Goal: Obtain resource: Download file/media

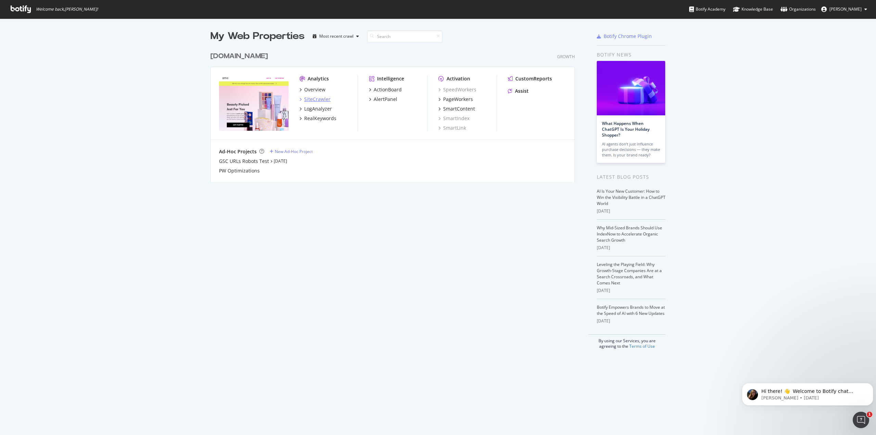
click at [316, 99] on div "SiteCrawler" at bounding box center [317, 99] width 26 height 7
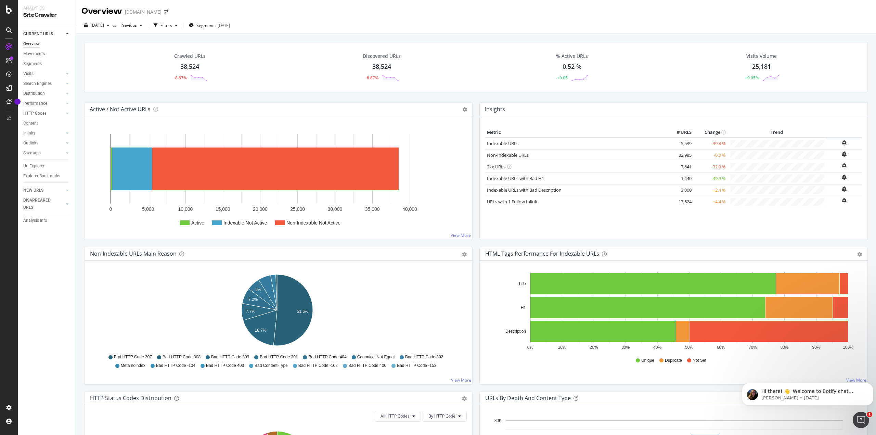
click at [197, 59] on div "Crawled URLs" at bounding box center [189, 56] width 31 height 7
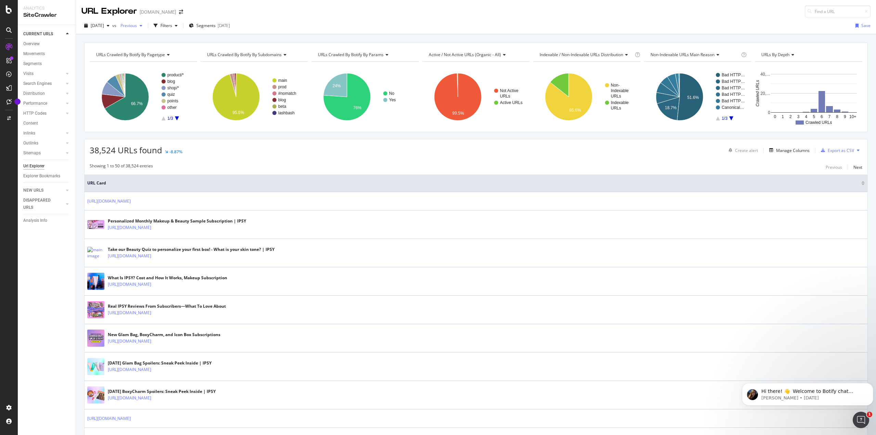
click at [137, 25] on span "Previous" at bounding box center [127, 26] width 19 height 6
click at [181, 65] on div "42.3K URLs" at bounding box center [183, 63] width 22 height 6
click at [104, 26] on span "[DATE]" at bounding box center [97, 26] width 13 height 6
click at [137, 25] on span "Previous" at bounding box center [127, 26] width 19 height 6
click at [350, 14] on div "URL Explorer [DOMAIN_NAME]" at bounding box center [476, 8] width 800 height 17
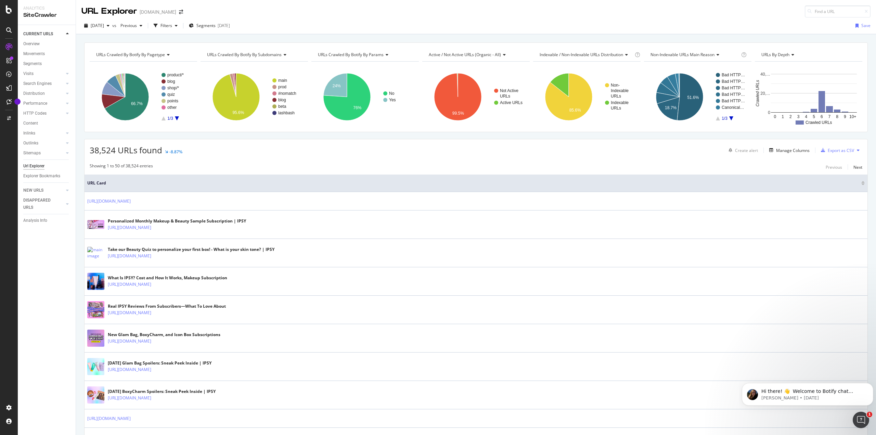
click at [62, 201] on div at bounding box center [61, 204] width 6 height 7
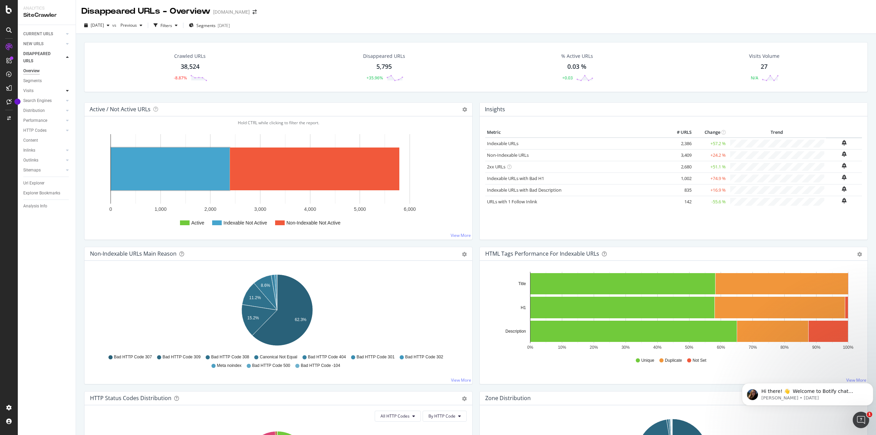
click at [67, 92] on icon at bounding box center [67, 91] width 3 height 4
click at [32, 101] on div "Analysis" at bounding box center [34, 100] width 16 height 7
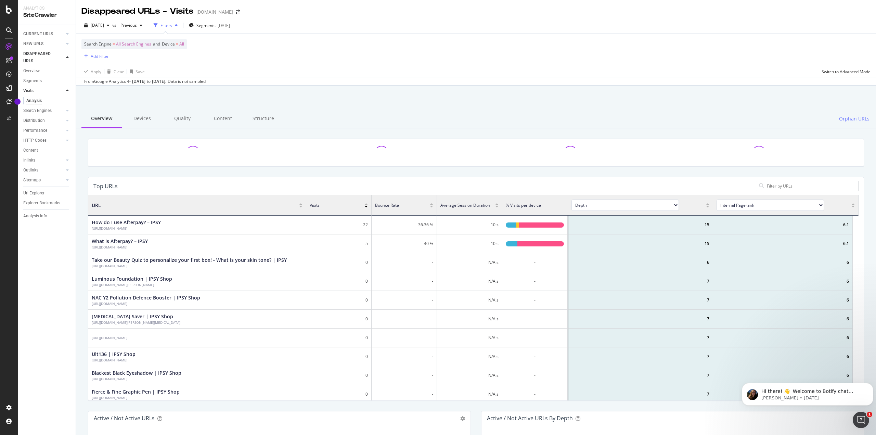
scroll to position [200, 765]
click at [66, 44] on icon at bounding box center [67, 44] width 3 height 4
click at [68, 34] on icon at bounding box center [67, 34] width 3 height 4
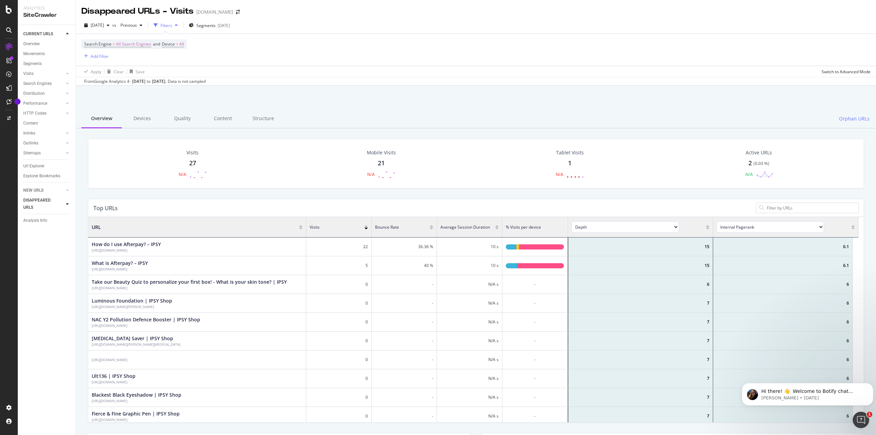
click at [73, 205] on div "DISAPPEARED URLS" at bounding box center [49, 203] width 52 height 17
click at [64, 204] on div at bounding box center [67, 204] width 7 height 7
click at [35, 72] on div "Overview" at bounding box center [31, 70] width 16 height 7
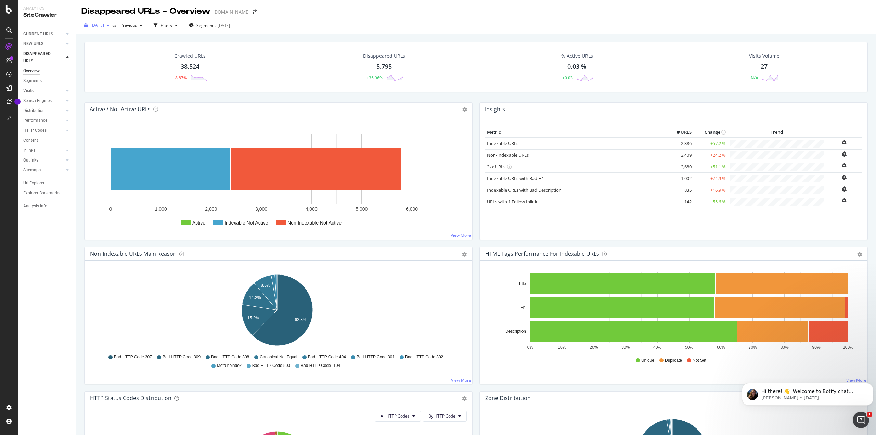
click at [112, 26] on div "button" at bounding box center [108, 25] width 8 height 4
click at [131, 65] on div "42.3K URLs" at bounding box center [141, 63] width 21 height 6
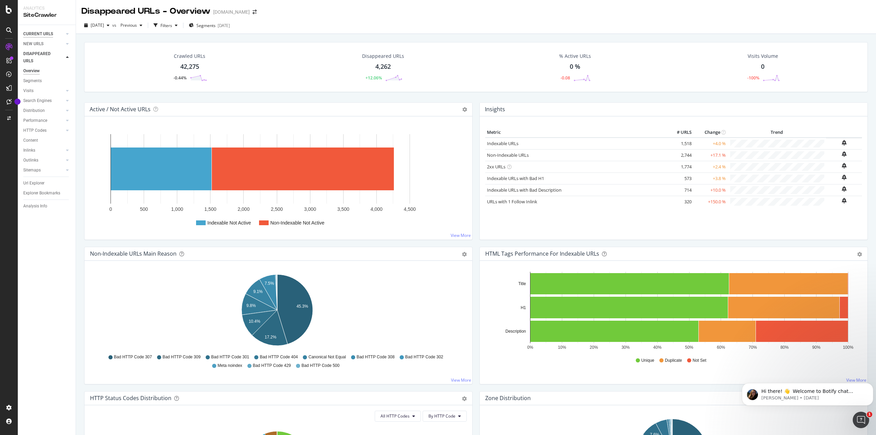
click at [43, 36] on div "CURRENT URLS" at bounding box center [38, 33] width 30 height 7
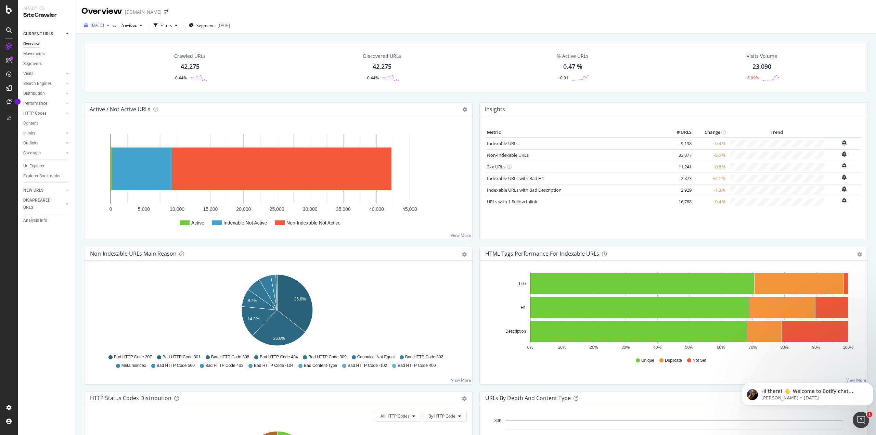
click at [104, 25] on span "[DATE]" at bounding box center [97, 25] width 13 height 6
click at [127, 47] on div "[DATE] 38.5K URLs" at bounding box center [121, 50] width 61 height 6
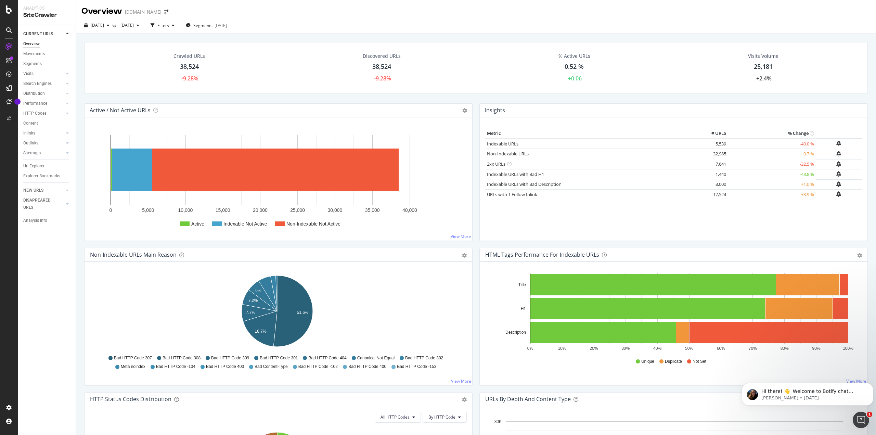
click at [803, 144] on td "-40.0 %" at bounding box center [772, 143] width 88 height 11
click at [496, 143] on link "Indexable URLs" at bounding box center [502, 144] width 31 height 6
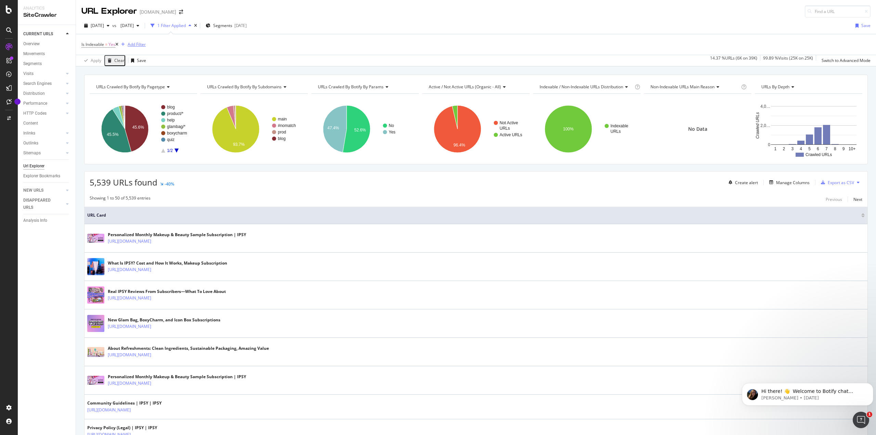
click at [135, 45] on div "Add Filter" at bounding box center [137, 44] width 18 height 6
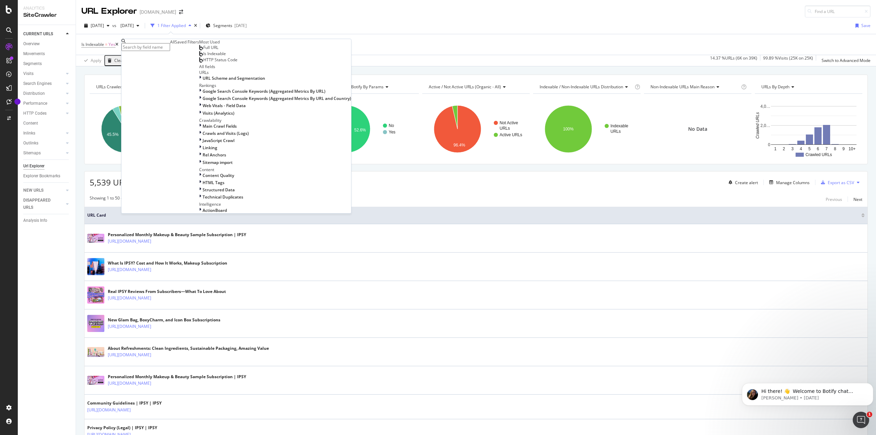
scroll to position [163, 0]
click at [303, 46] on div "Is Indexable = Yes Add Filter" at bounding box center [475, 44] width 789 height 21
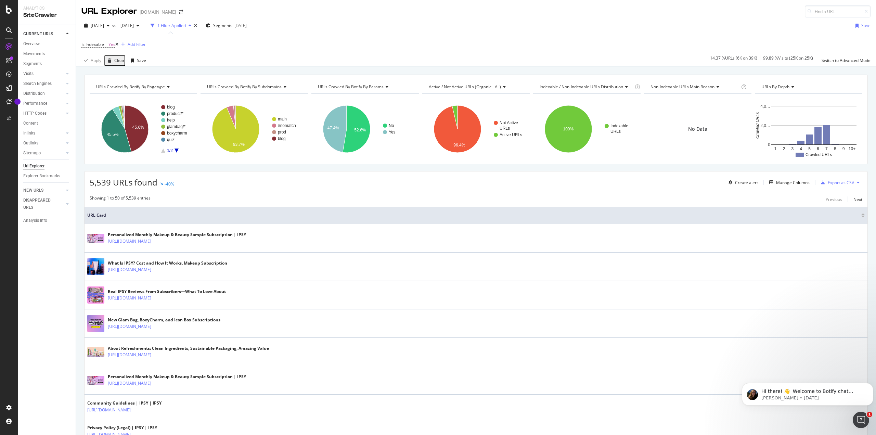
click at [865, 422] on div "Open Intercom Messenger" at bounding box center [861, 420] width 23 height 23
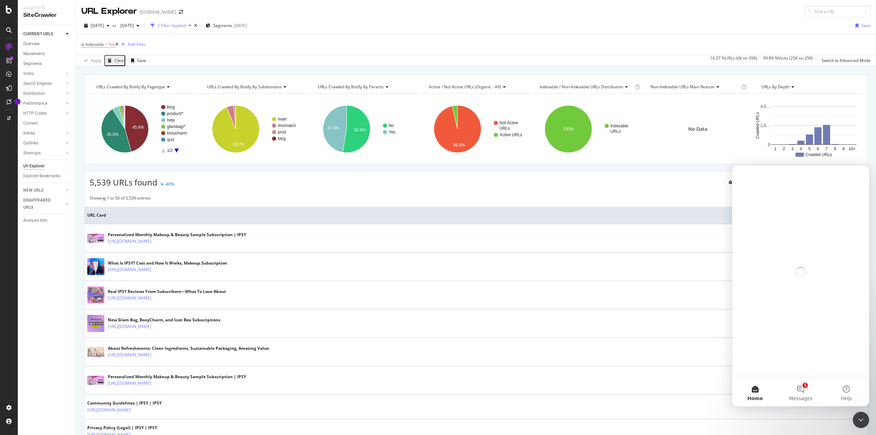
scroll to position [0, 0]
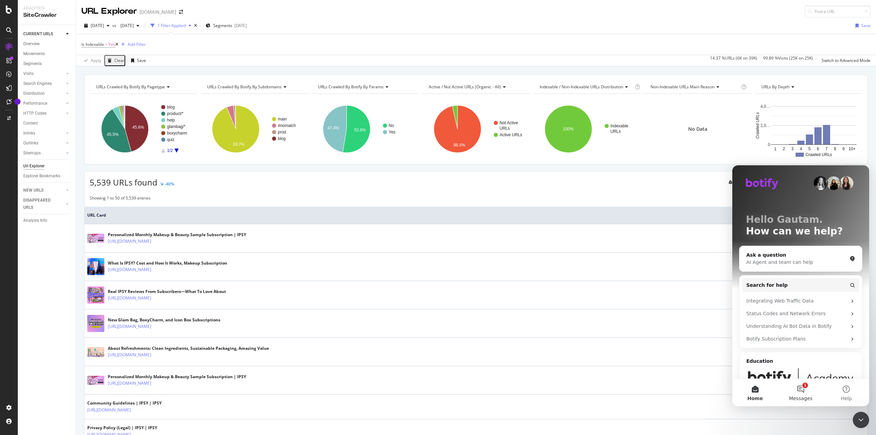
click at [798, 392] on button "1 Messages" at bounding box center [801, 392] width 46 height 27
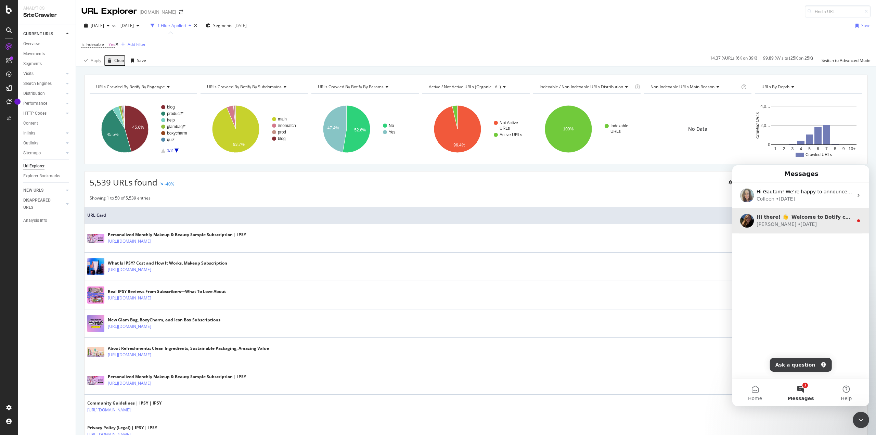
click at [801, 223] on div "[PERSON_NAME] • [DATE]" at bounding box center [805, 224] width 96 height 7
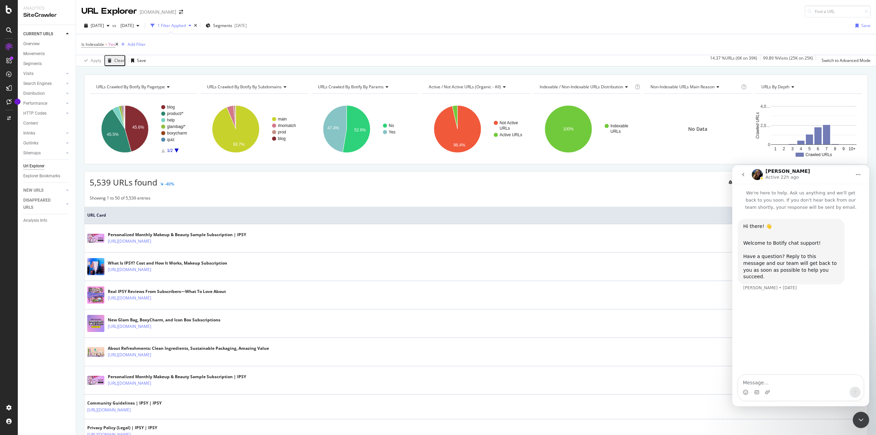
click at [746, 176] on icon "go back" at bounding box center [742, 174] width 5 height 5
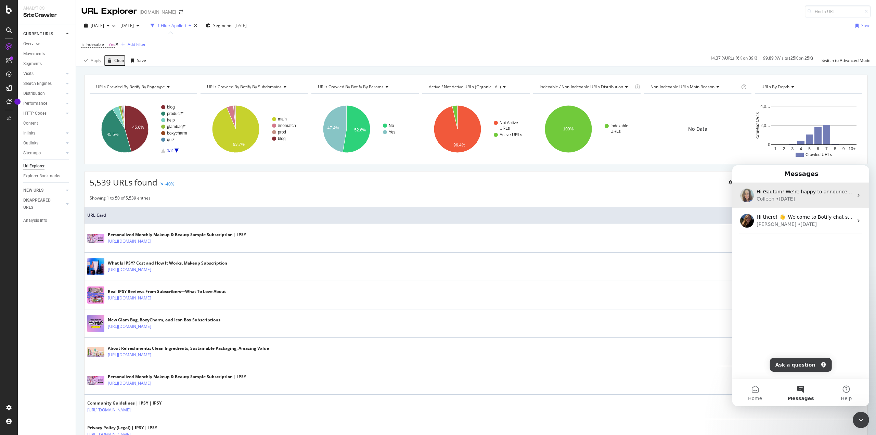
click at [802, 201] on div "[PERSON_NAME] • [DATE]" at bounding box center [805, 198] width 96 height 7
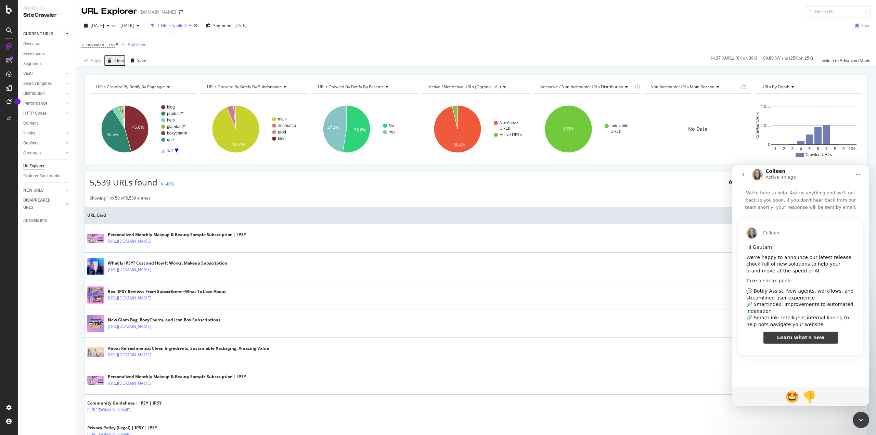
click at [745, 176] on icon "go back" at bounding box center [742, 174] width 5 height 5
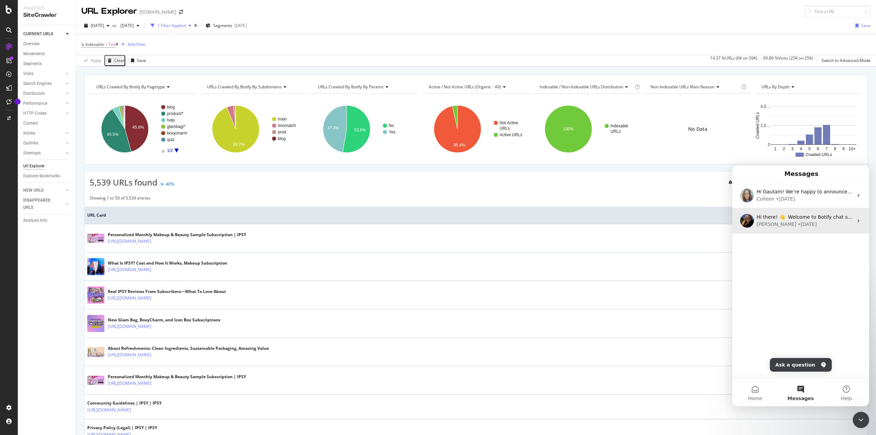
click at [798, 222] on div "[PERSON_NAME] • [DATE]" at bounding box center [805, 224] width 96 height 7
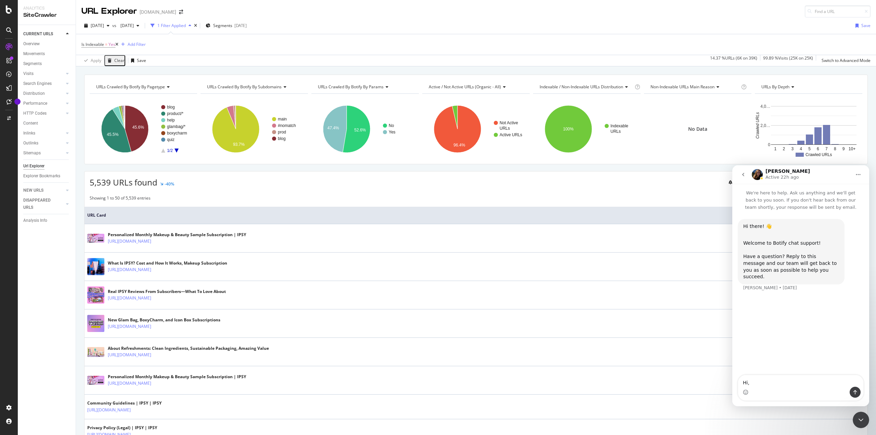
type textarea "Hi,"
click at [340, 59] on div "Apply Clear Save 14.37 % URLs ( 6K on 39K ) 99.89 % Visits ( 25K on 25K ) Switc…" at bounding box center [476, 60] width 800 height 11
click at [860, 419] on icon "Close Intercom Messenger" at bounding box center [861, 420] width 8 height 8
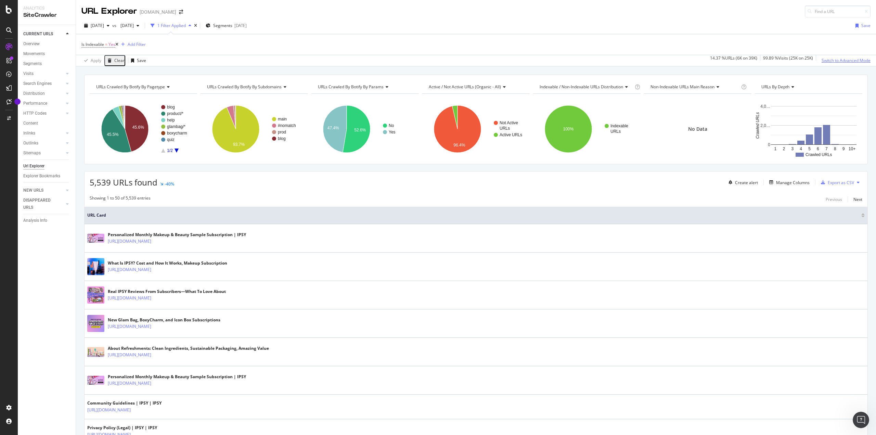
click at [846, 63] on div "Switch to Advanced Mode" at bounding box center [846, 60] width 49 height 6
click at [134, 27] on span "[DATE]" at bounding box center [126, 26] width 16 height 6
click at [297, 43] on div "Is Indexable = Yes Add Filter Add Filter Group" at bounding box center [475, 44] width 789 height 21
click at [247, 25] on div "[DATE]" at bounding box center [240, 26] width 12 height 6
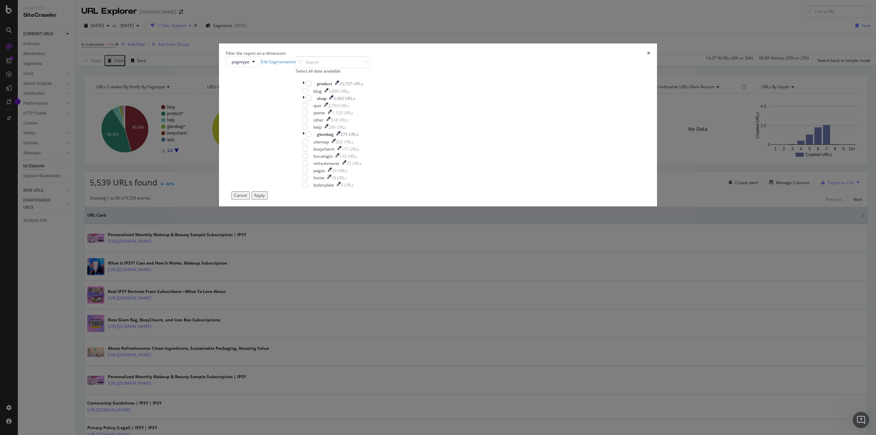
click at [647, 55] on icon "times" at bounding box center [648, 53] width 3 height 4
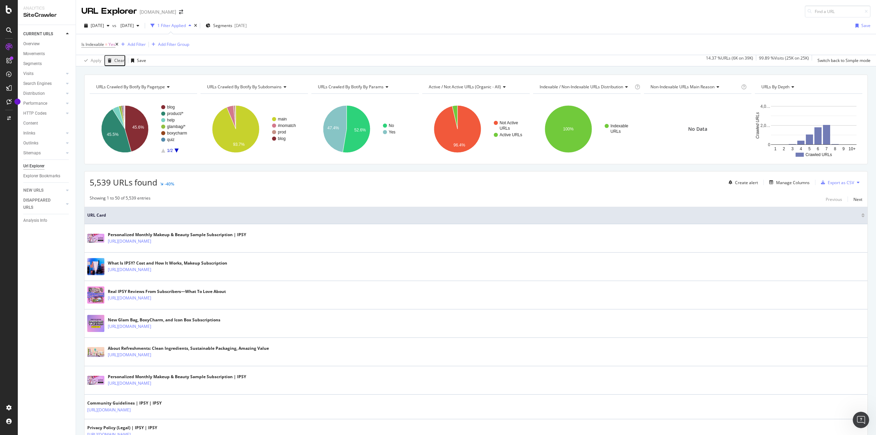
click at [177, 150] on icon "A chart." at bounding box center [177, 150] width 4 height 4
click at [163, 151] on icon "A chart." at bounding box center [163, 150] width 4 height 4
drag, startPoint x: 124, startPoint y: 199, endPoint x: 169, endPoint y: 205, distance: 46.3
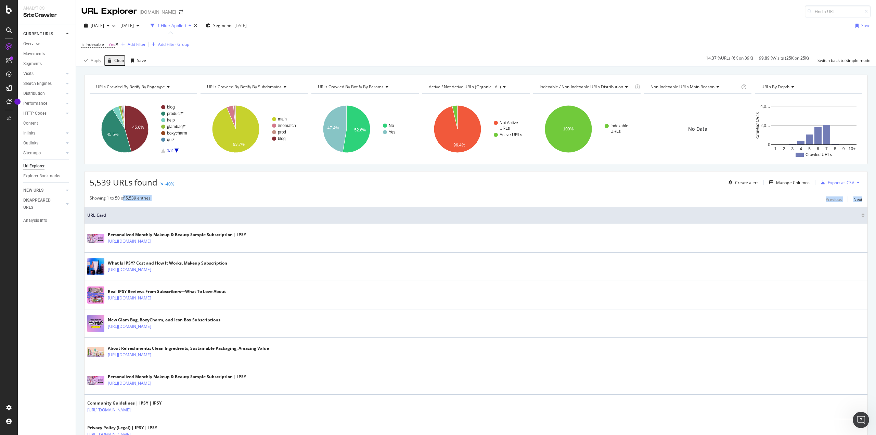
click at [172, 197] on div "Showing 1 to 50 of 5,539 entries Previous Next" at bounding box center [476, 199] width 783 height 8
click at [104, 25] on span "[DATE]" at bounding box center [97, 26] width 13 height 6
click at [135, 66] on div "42.3K URLs" at bounding box center [141, 63] width 21 height 6
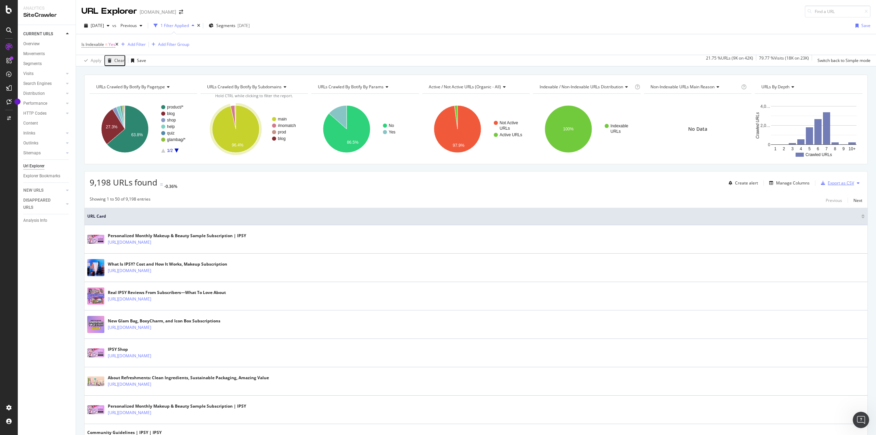
click at [846, 184] on div "Export as CSV" at bounding box center [841, 183] width 26 height 6
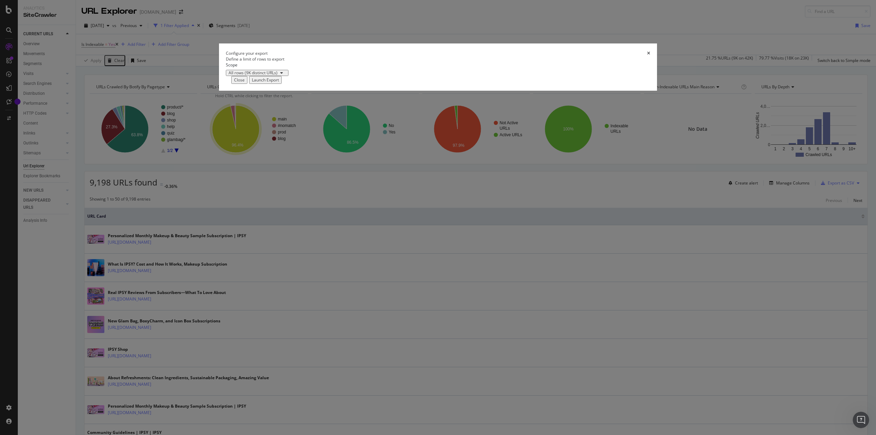
click at [277, 75] on div "All rows (9K distinct URLs)" at bounding box center [253, 73] width 49 height 4
click at [279, 83] on div "Launch Export" at bounding box center [265, 80] width 27 height 6
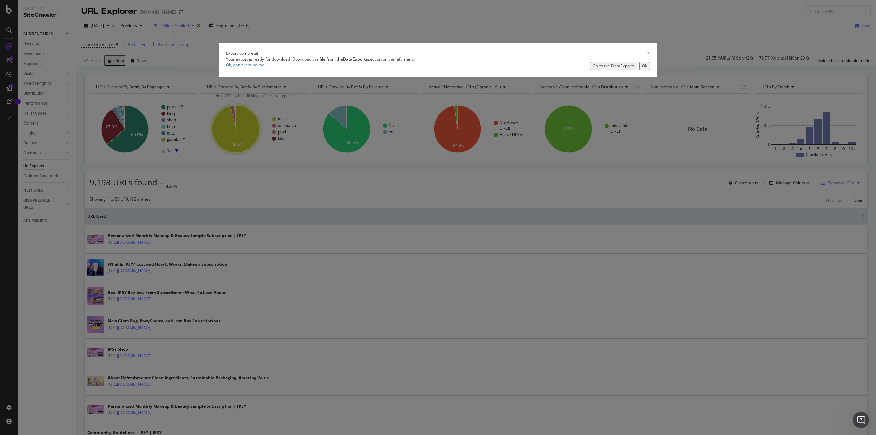
click at [593, 69] on div "Go to the DataExports" at bounding box center [614, 66] width 42 height 6
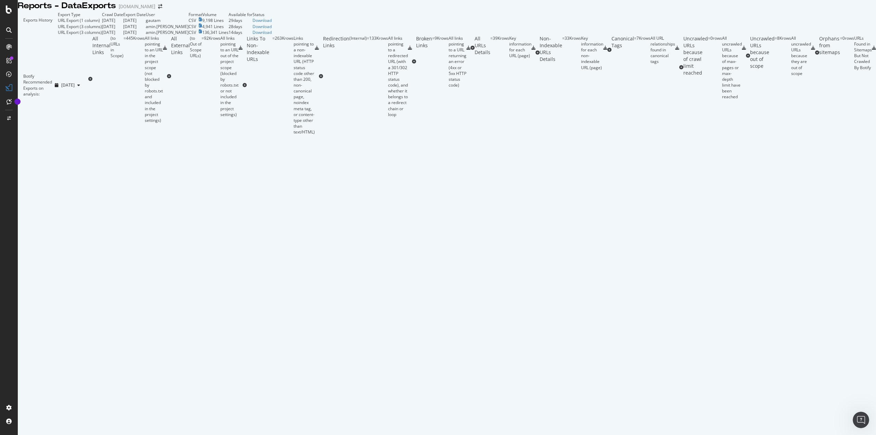
click at [72, 23] on div "URL Export (1 column)" at bounding box center [79, 20] width 42 height 6
click at [272, 23] on div "Download" at bounding box center [262, 20] width 19 height 6
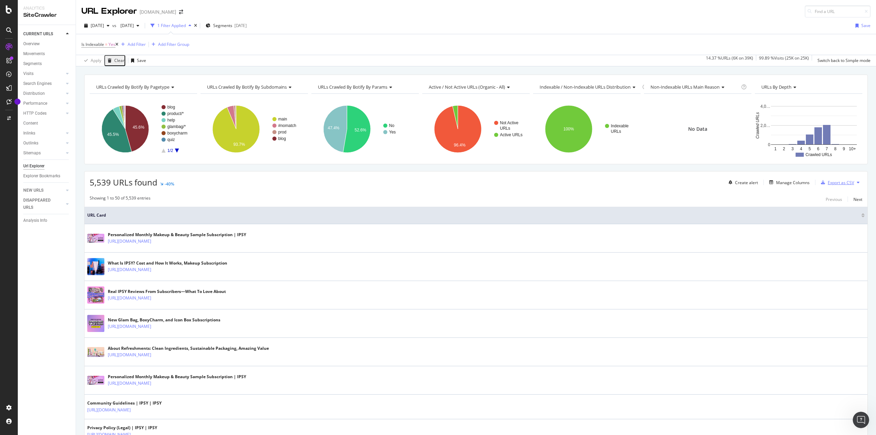
click at [836, 182] on div "Export as CSV" at bounding box center [841, 183] width 26 height 6
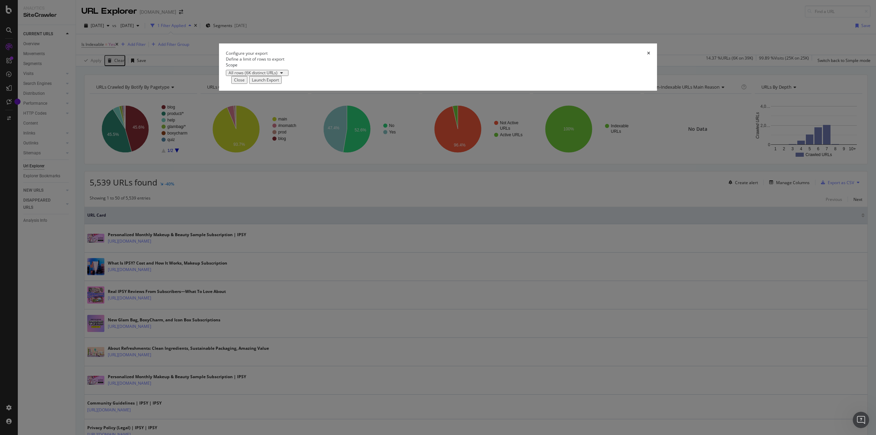
click at [279, 83] on div "Launch Export" at bounding box center [265, 80] width 27 height 6
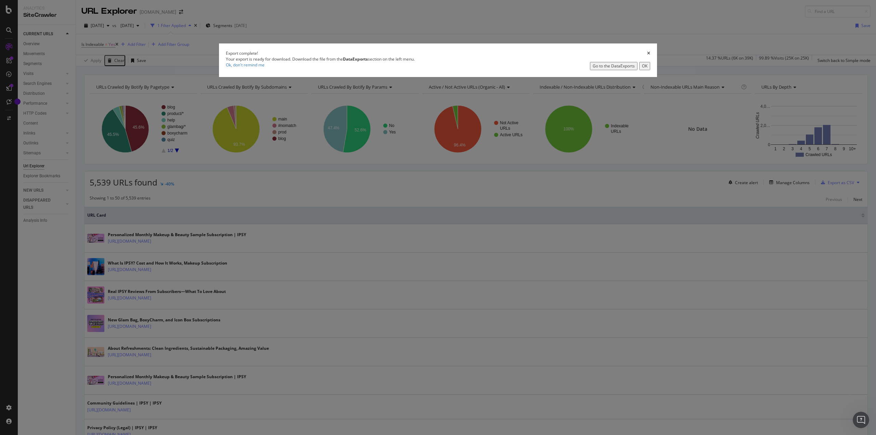
click at [593, 69] on div "Go to the DataExports" at bounding box center [614, 66] width 42 height 6
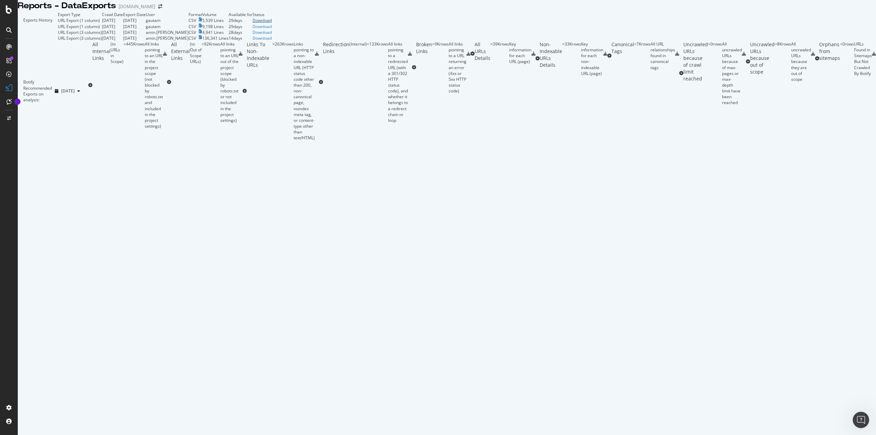
click at [272, 23] on div "Download" at bounding box center [262, 20] width 19 height 6
